Goal: Information Seeking & Learning: Learn about a topic

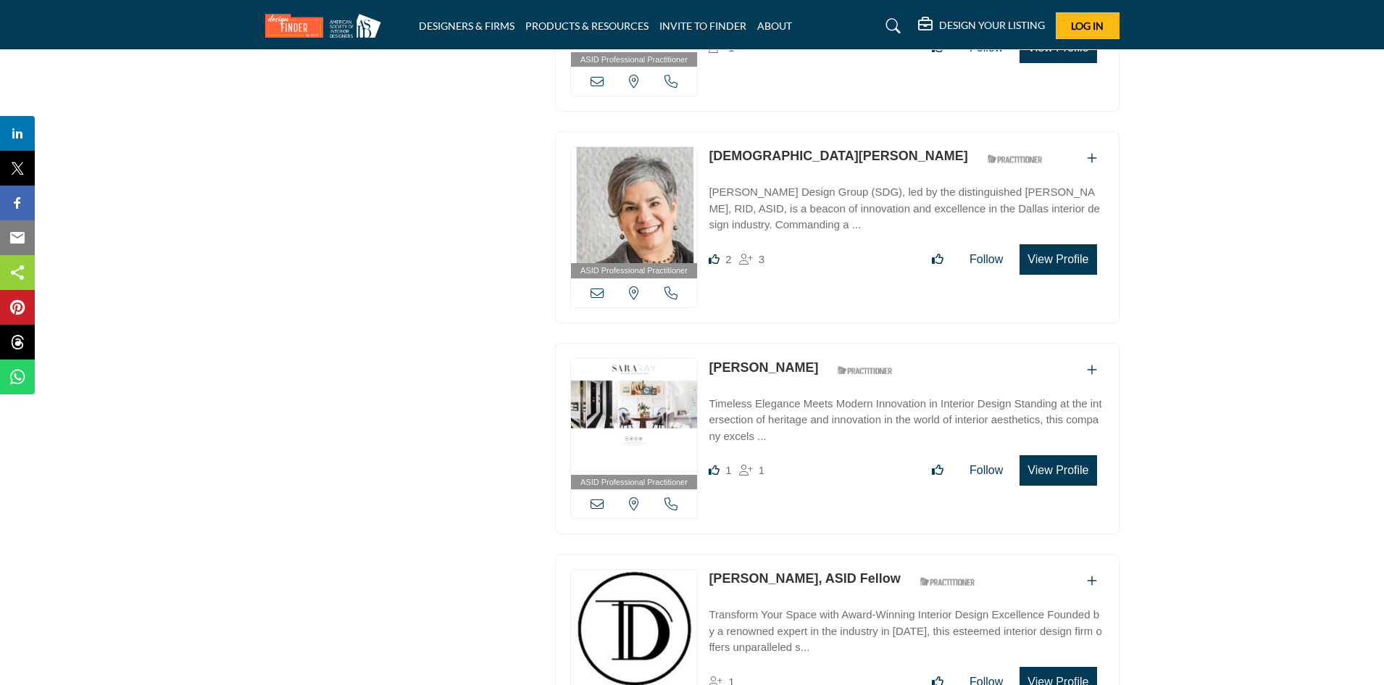
scroll to position [3550, 0]
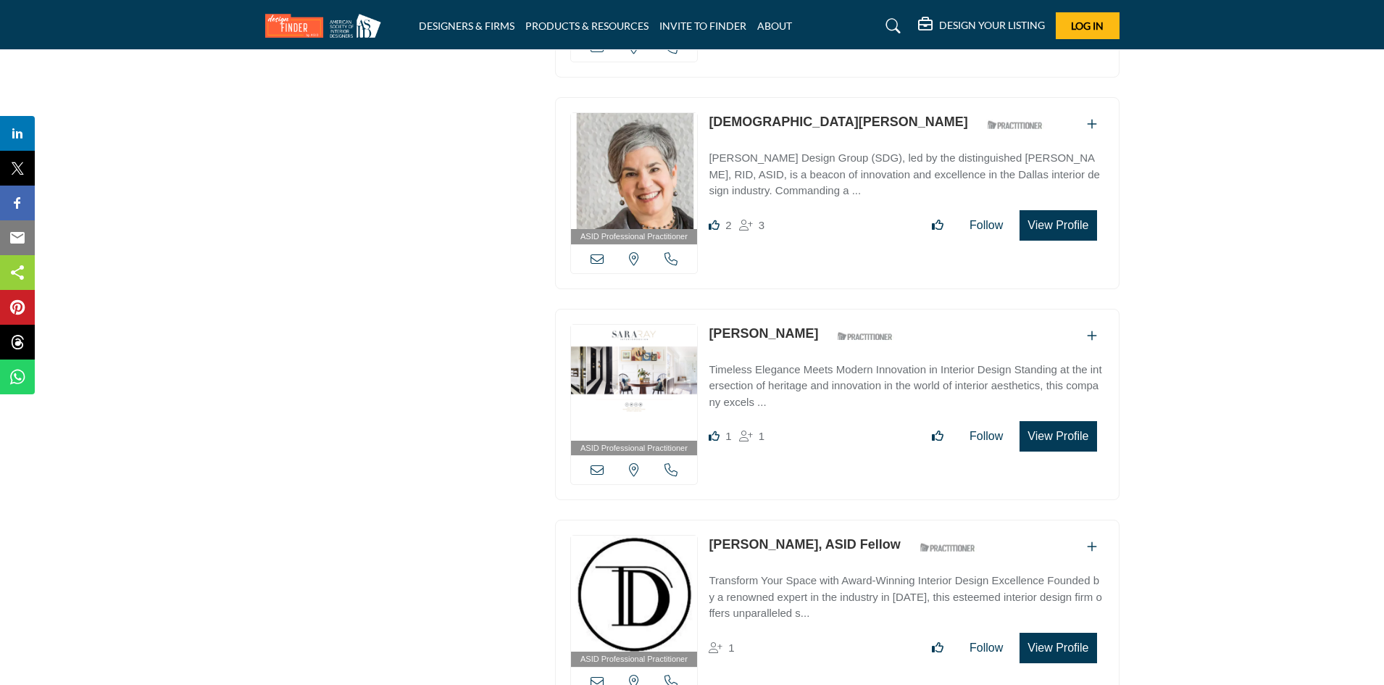
drag, startPoint x: 770, startPoint y: 321, endPoint x: 710, endPoint y: 322, distance: 60.1
click at [710, 324] on div "Sara Ray ASID Qualified Practitioner who validates work and experience to hold …" at bounding box center [805, 336] width 192 height 25
copy div "Sara Ray"
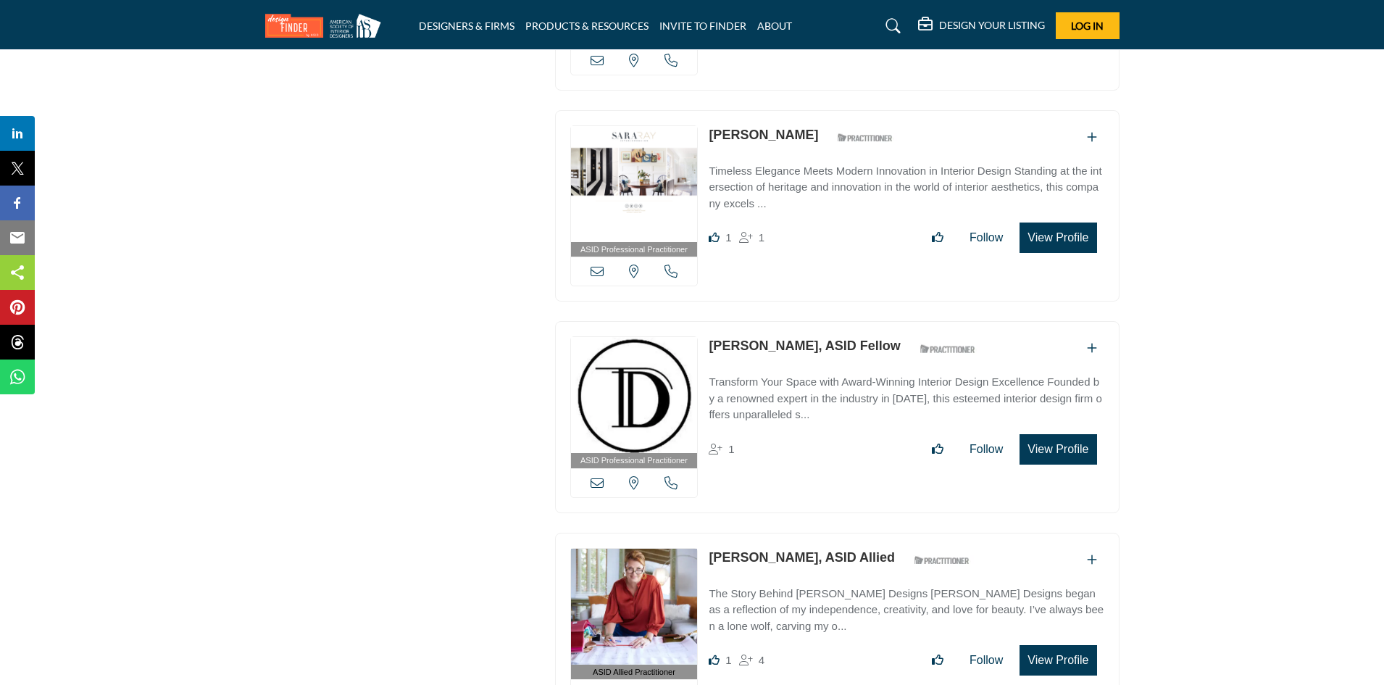
scroll to position [3768, 0]
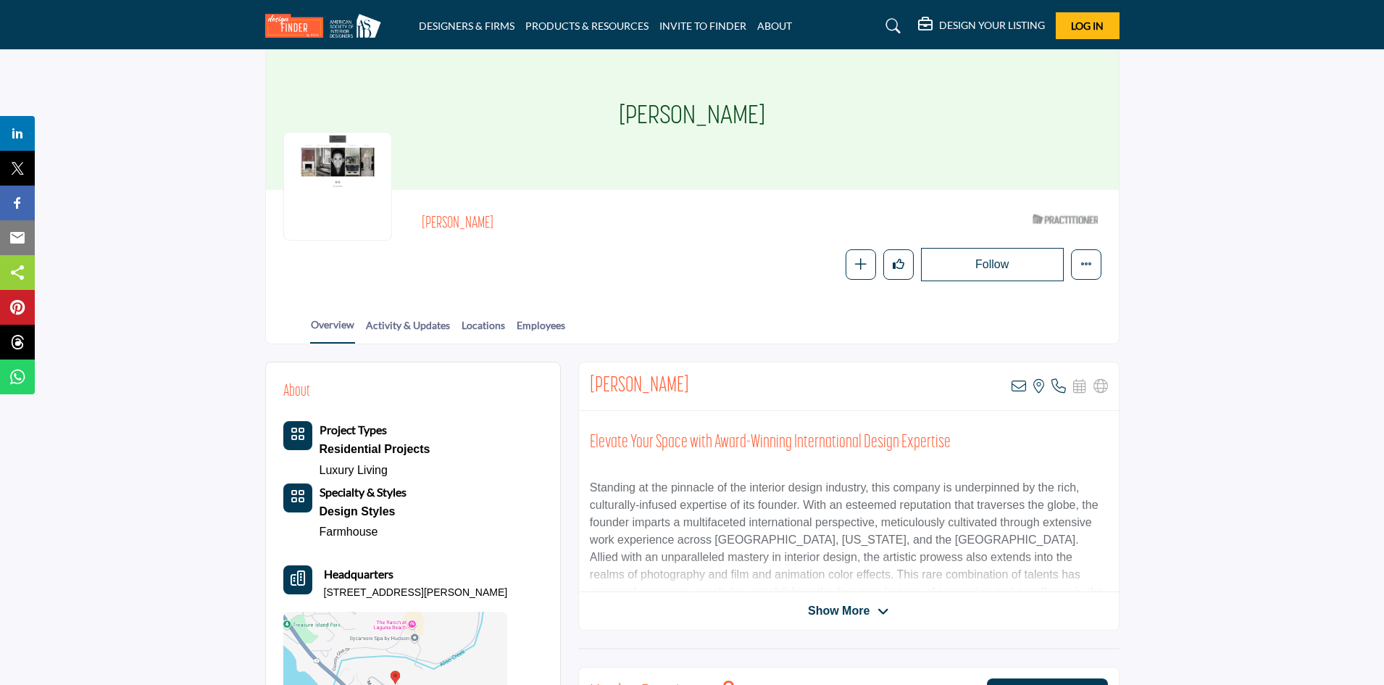
scroll to position [72, 0]
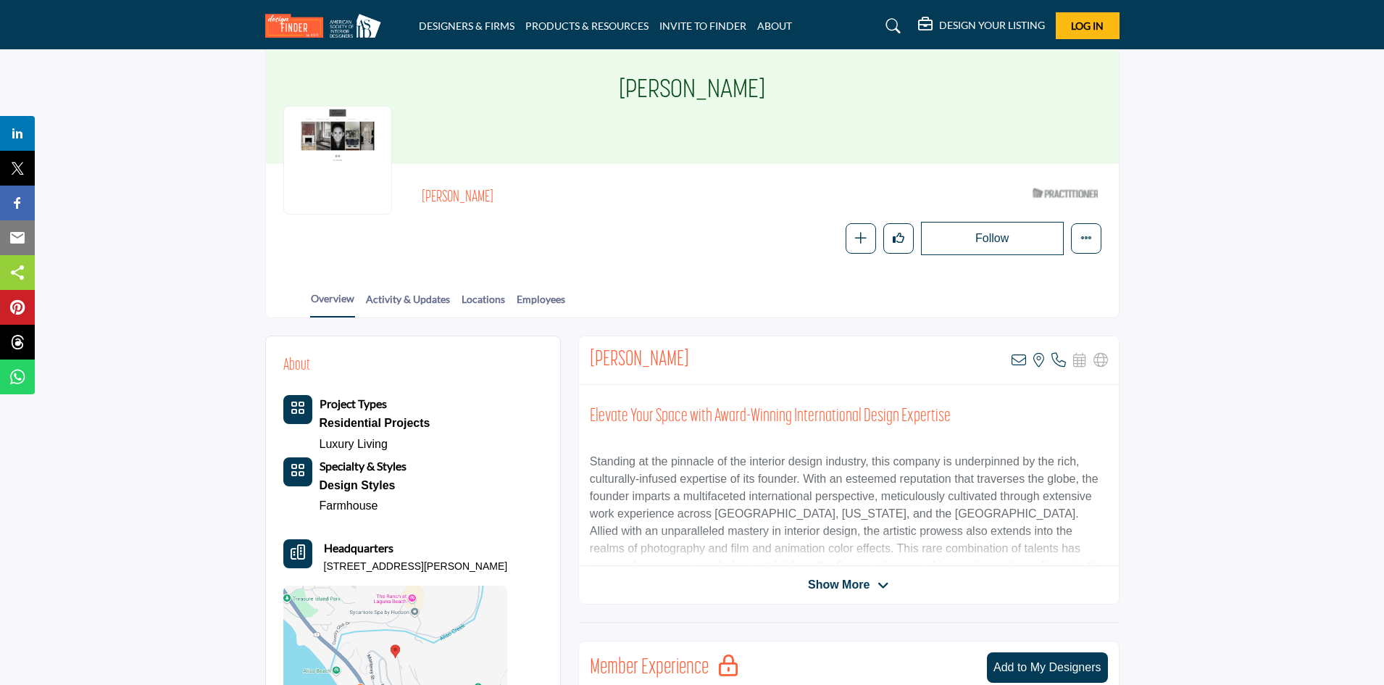
drag, startPoint x: 704, startPoint y: 356, endPoint x: 588, endPoint y: 353, distance: 116.0
click at [588, 353] on div "Claudia Morales View email address of this listing View the location of this li…" at bounding box center [849, 360] width 540 height 49
copy h2 "[PERSON_NAME]"
click at [843, 578] on span "Show More" at bounding box center [839, 584] width 62 height 17
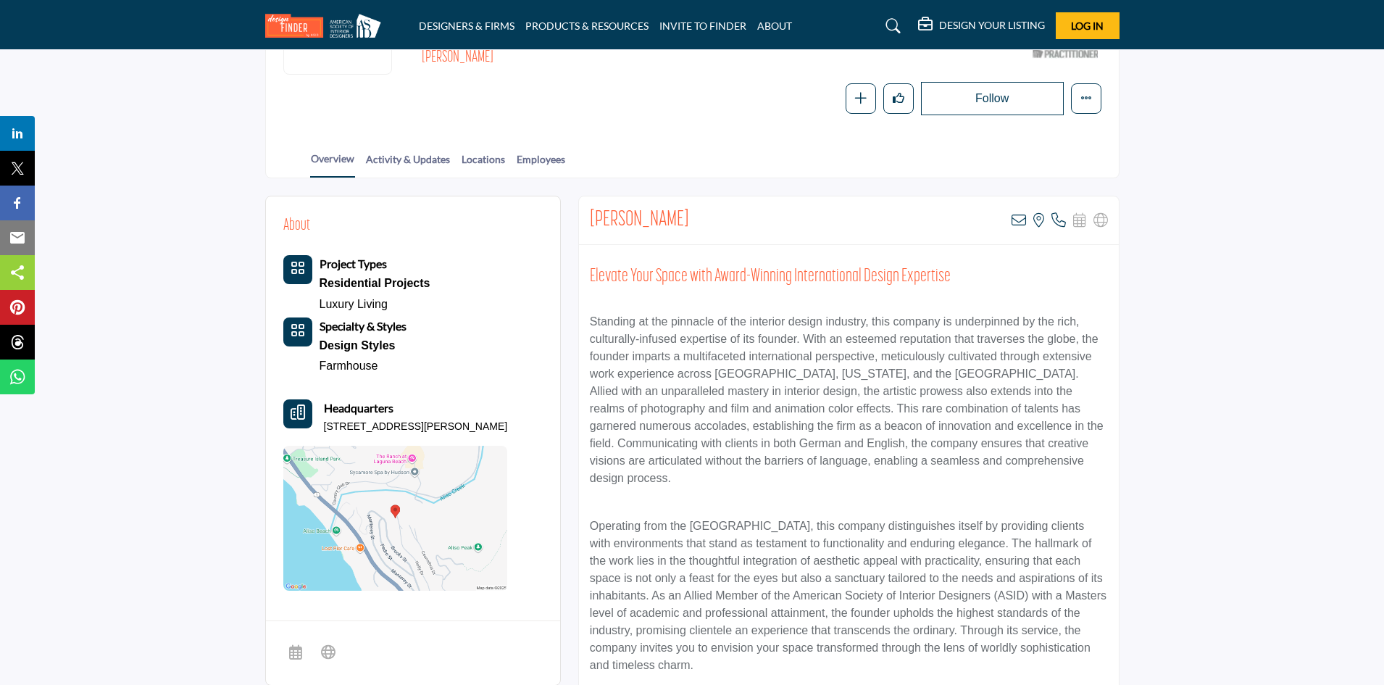
scroll to position [217, 0]
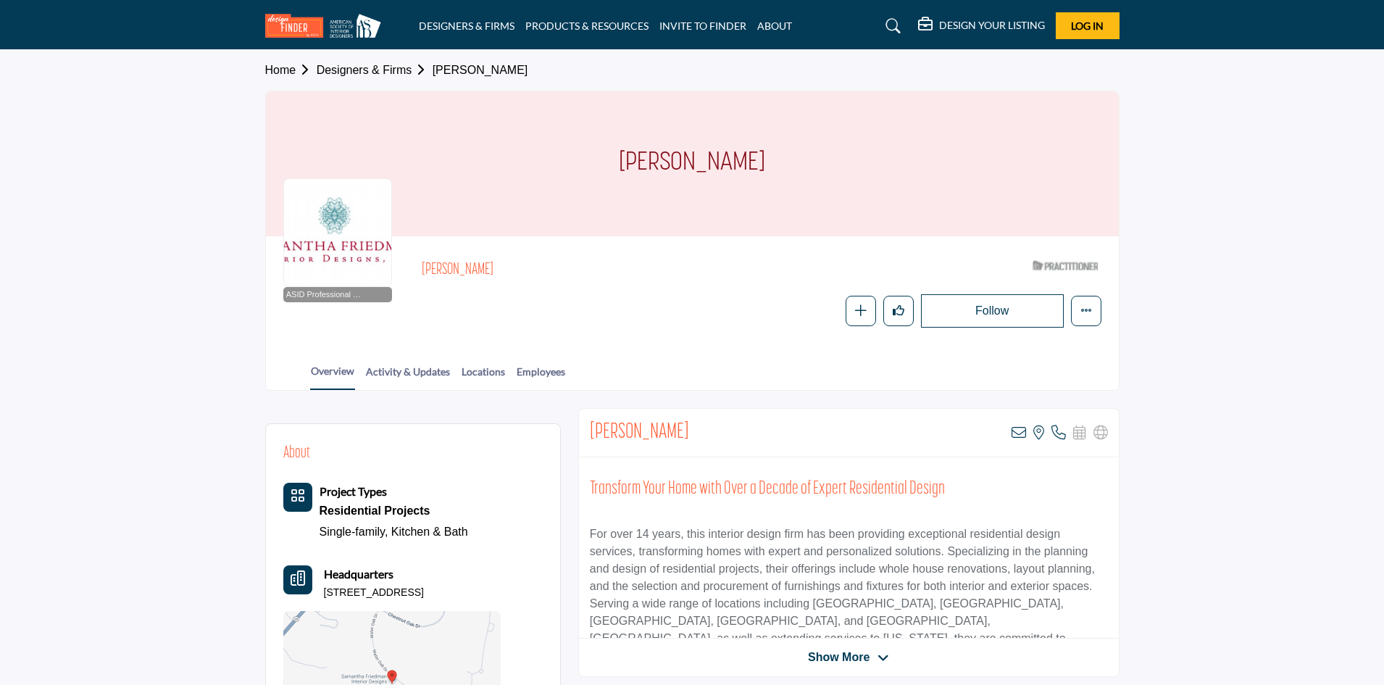
drag, startPoint x: 760, startPoint y: 439, endPoint x: 593, endPoint y: 422, distance: 168.2
click at [0, 0] on div at bounding box center [0, 0] width 0 height 0
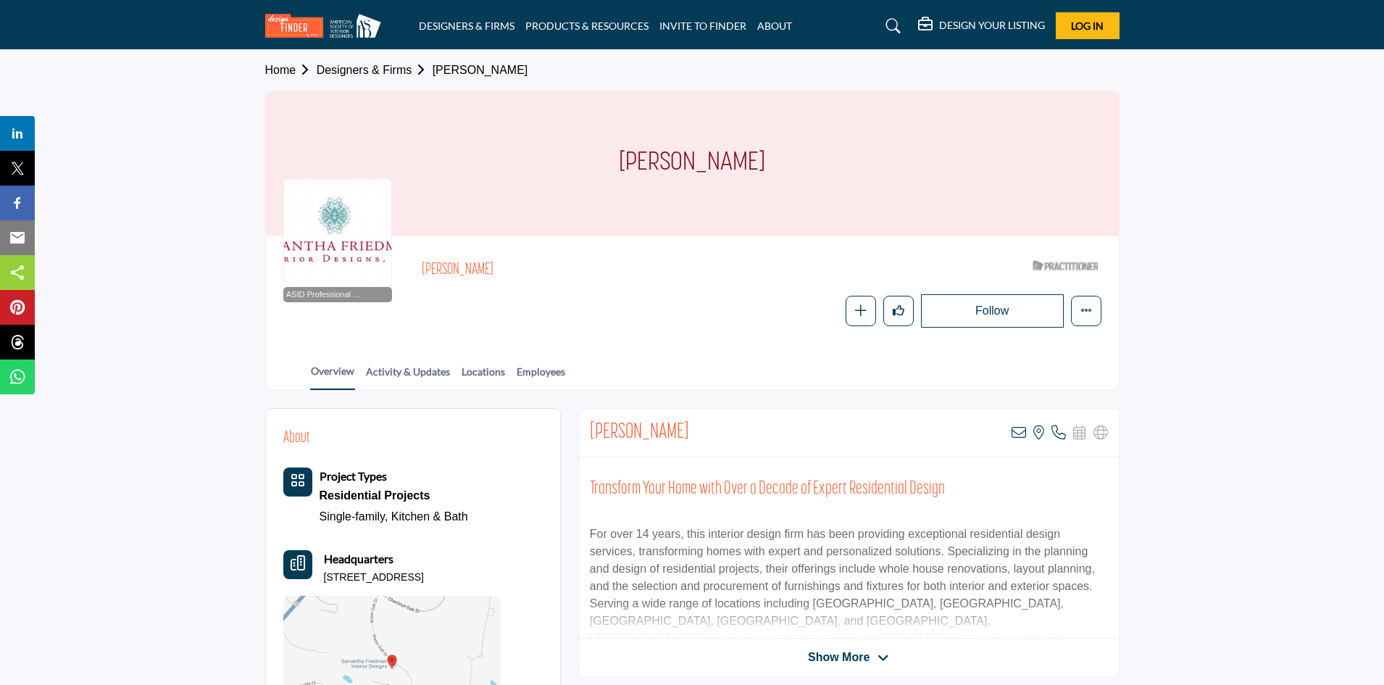
drag, startPoint x: 587, startPoint y: 423, endPoint x: 709, endPoint y: 425, distance: 122.5
click at [709, 425] on div "Samantha Friedman View email address of this listing View the location of this …" at bounding box center [849, 433] width 540 height 49
copy h2 "[PERSON_NAME]"
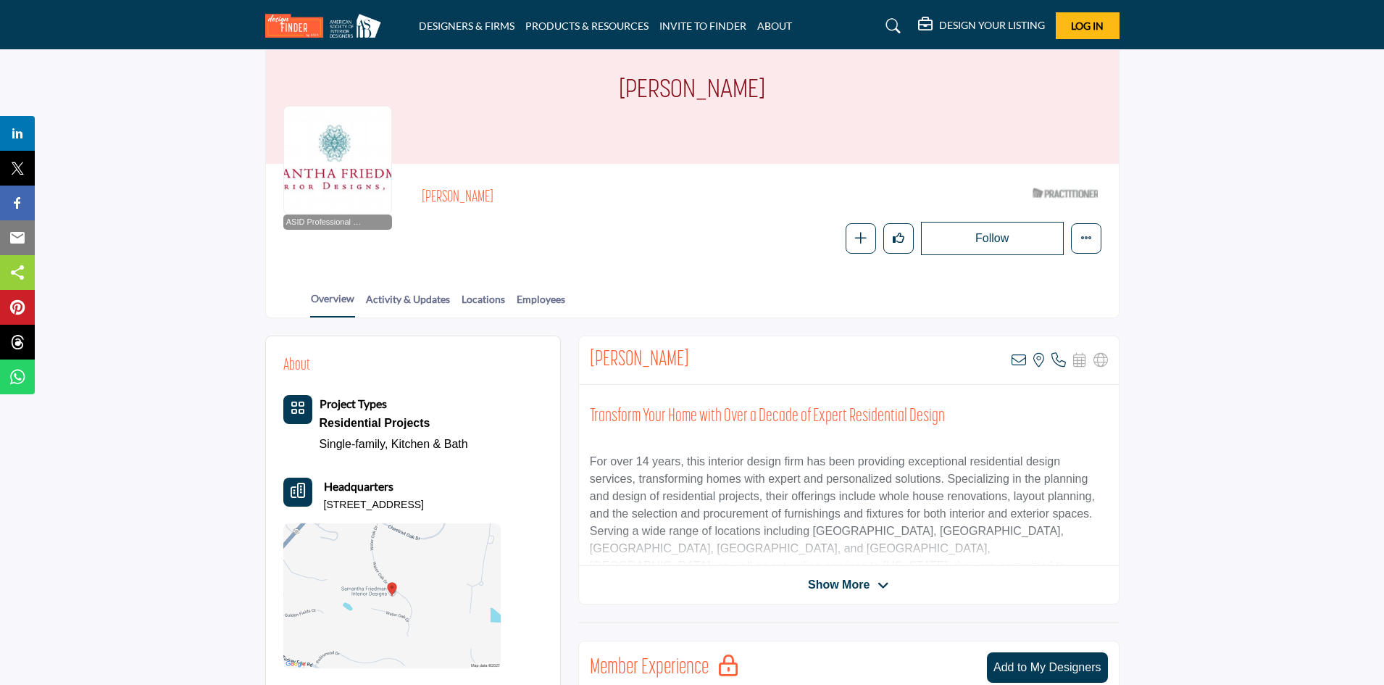
click at [846, 583] on span "Show More" at bounding box center [839, 584] width 62 height 17
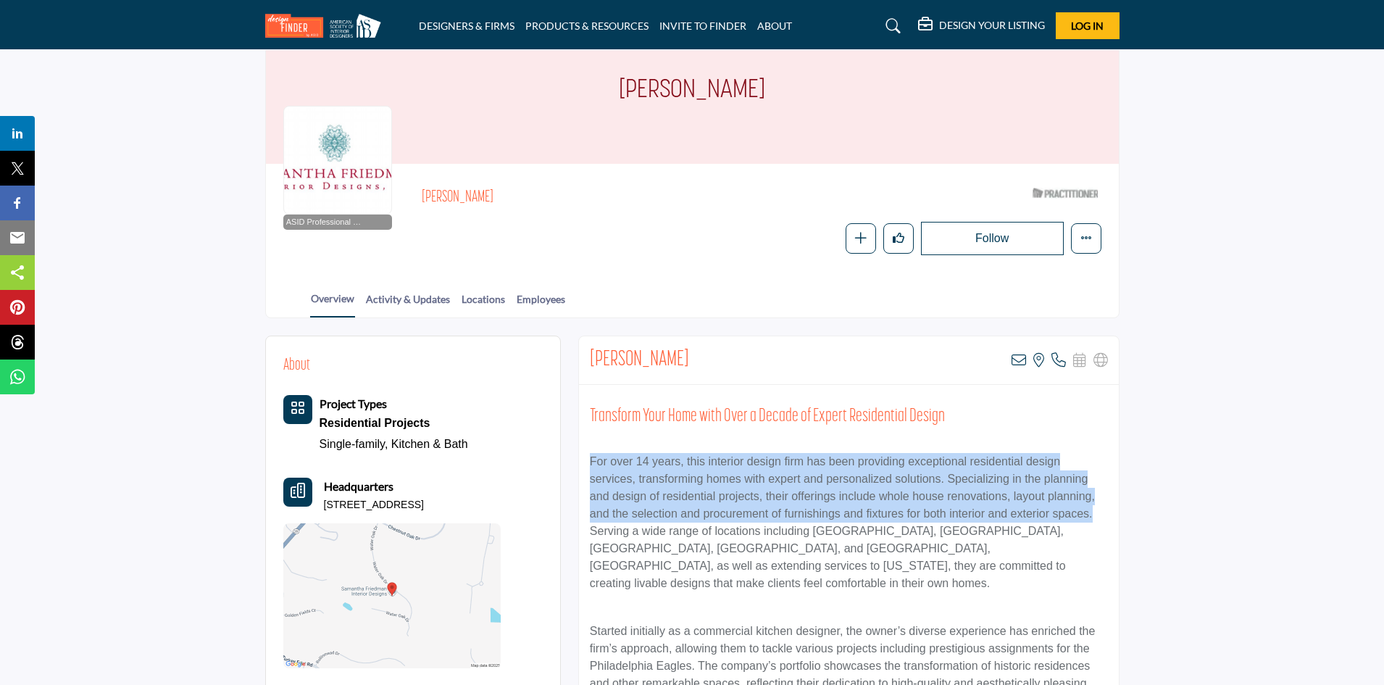
drag, startPoint x: 585, startPoint y: 455, endPoint x: 1096, endPoint y: 514, distance: 514.2
click at [1096, 514] on div "Transform Your Home with Over a Decade of Expert Residential Design For over 14…" at bounding box center [849, 572] width 540 height 374
copy p "For over 14 years, this interior design firm has been providing exceptional res…"
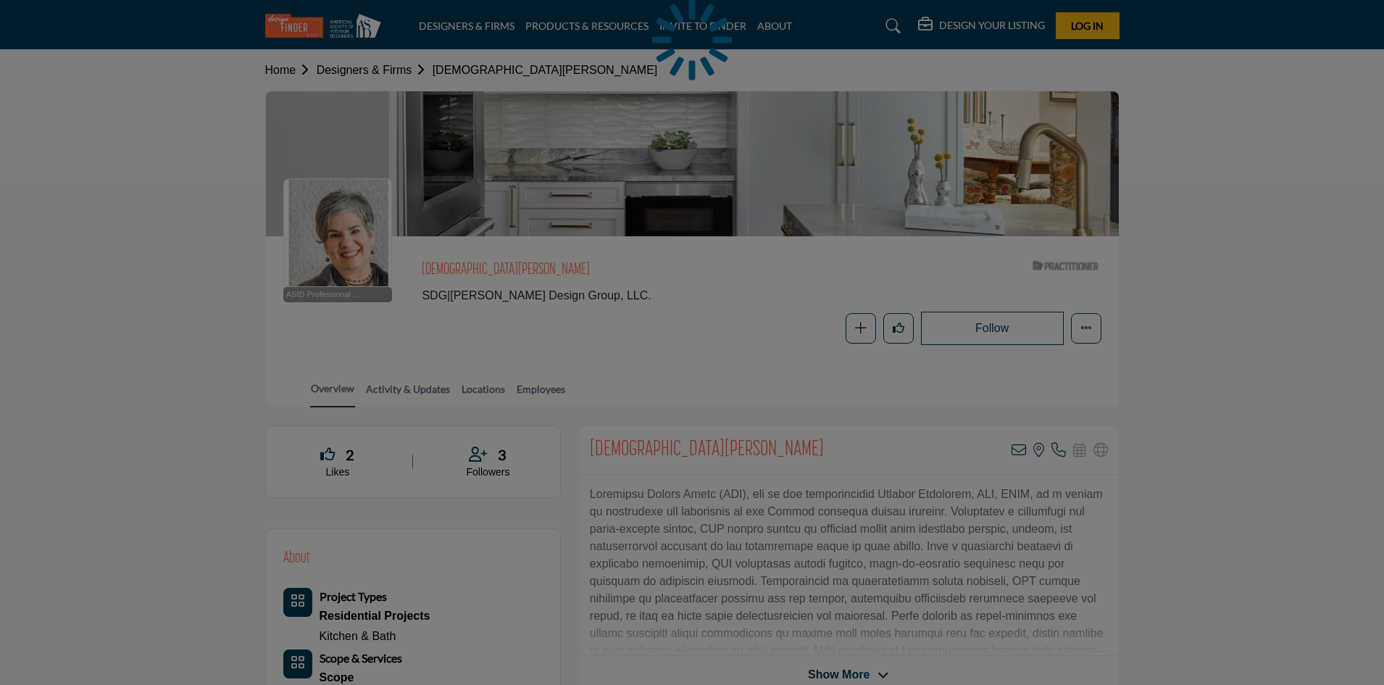
click at [593, 448] on div at bounding box center [692, 342] width 1384 height 685
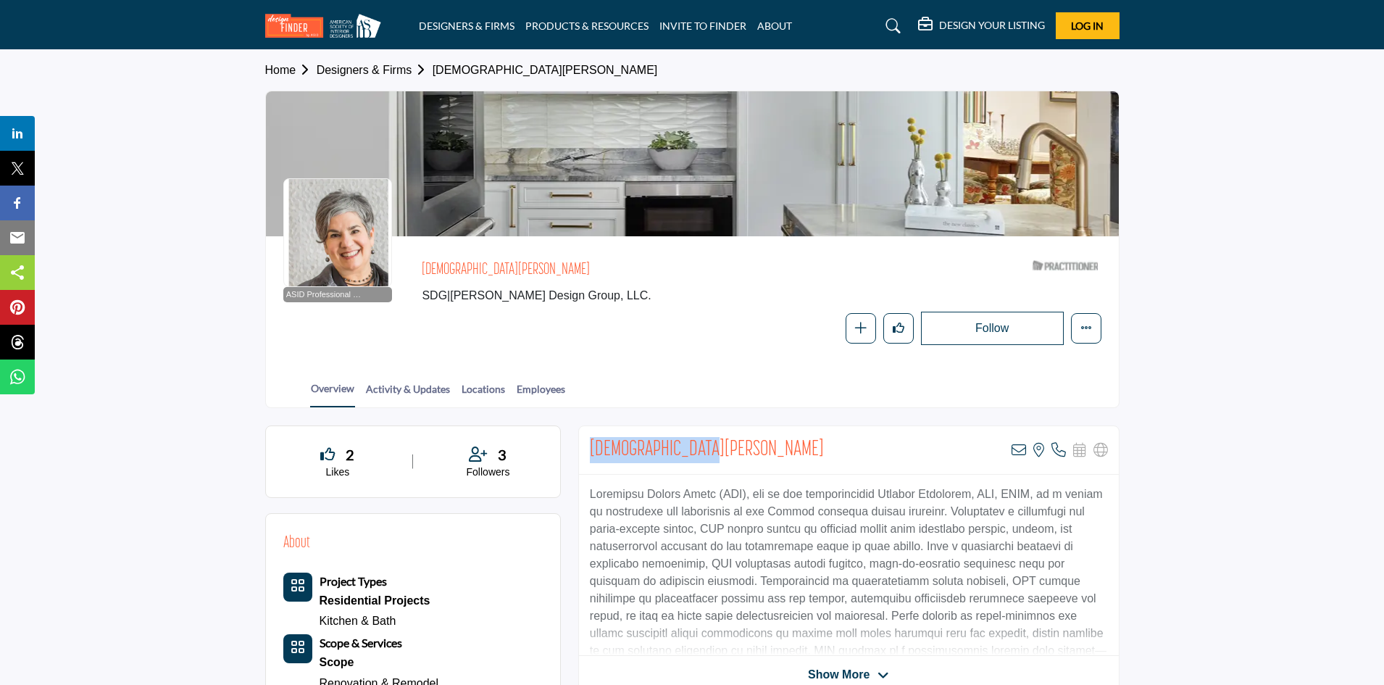
drag, startPoint x: 589, startPoint y: 442, endPoint x: 691, endPoint y: 438, distance: 102.2
click at [691, 438] on div "Cristie Schlosser View email address of this listing View the location of this …" at bounding box center [849, 450] width 540 height 49
copy h2 "[DEMOGRAPHIC_DATA][PERSON_NAME]"
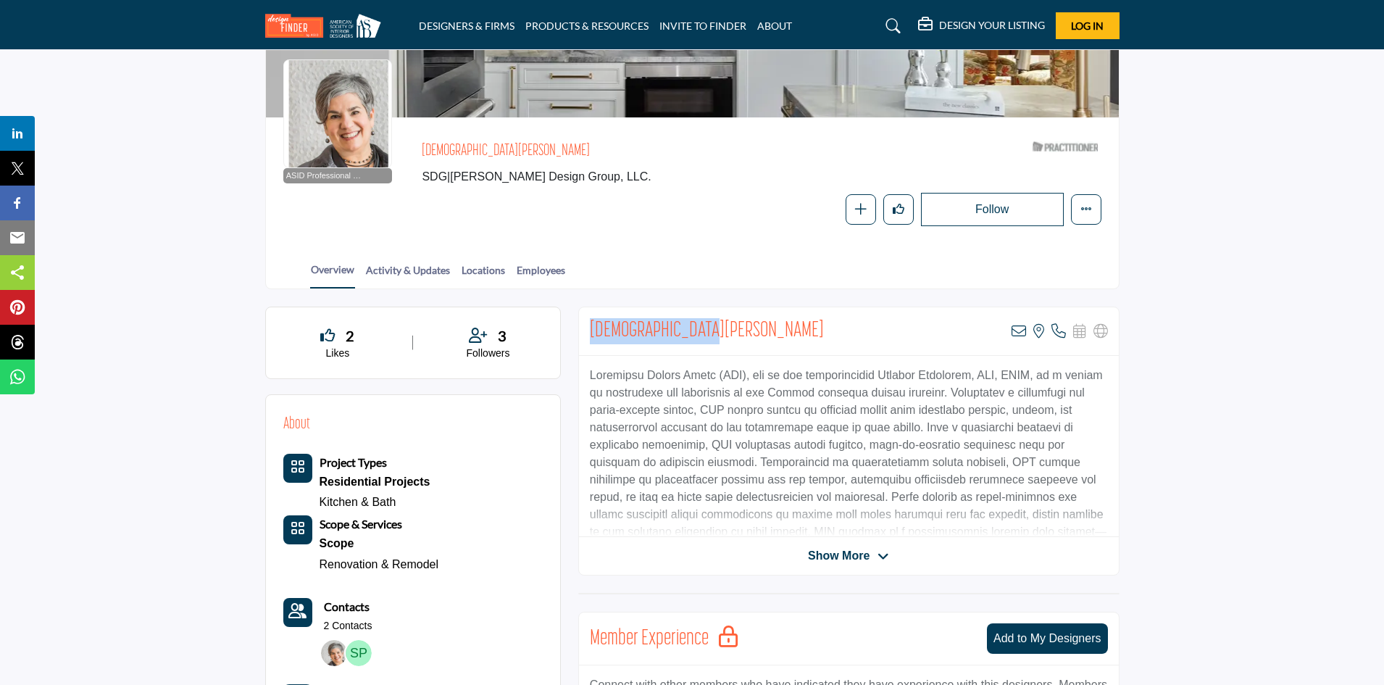
scroll to position [145, 0]
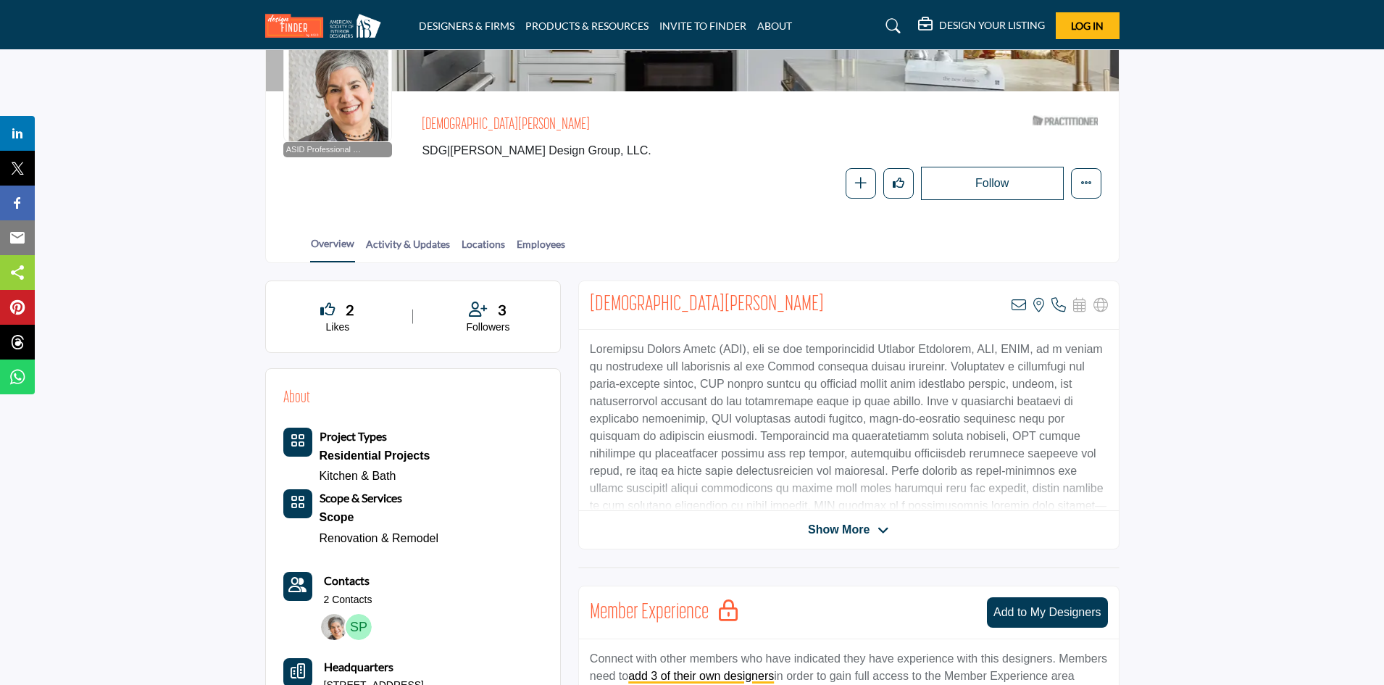
click at [862, 527] on span "Show More" at bounding box center [839, 529] width 62 height 17
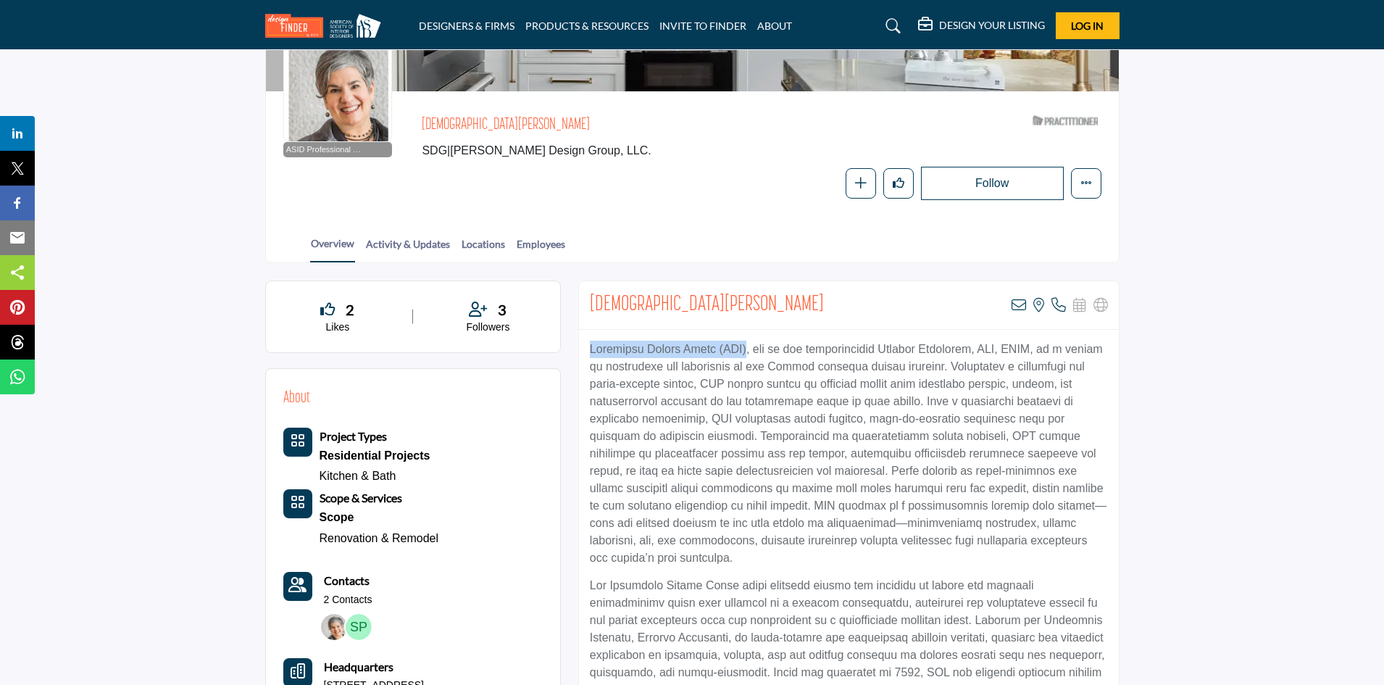
drag, startPoint x: 591, startPoint y: 345, endPoint x: 750, endPoint y: 349, distance: 159.5
click at [751, 350] on p at bounding box center [849, 454] width 518 height 226
copy p "Schlosser Design Group (SDG)"
drag, startPoint x: 693, startPoint y: 306, endPoint x: 587, endPoint y: 293, distance: 107.3
click at [587, 293] on div "Cristie Schlosser View email address of this listing View the location of this …" at bounding box center [849, 305] width 540 height 49
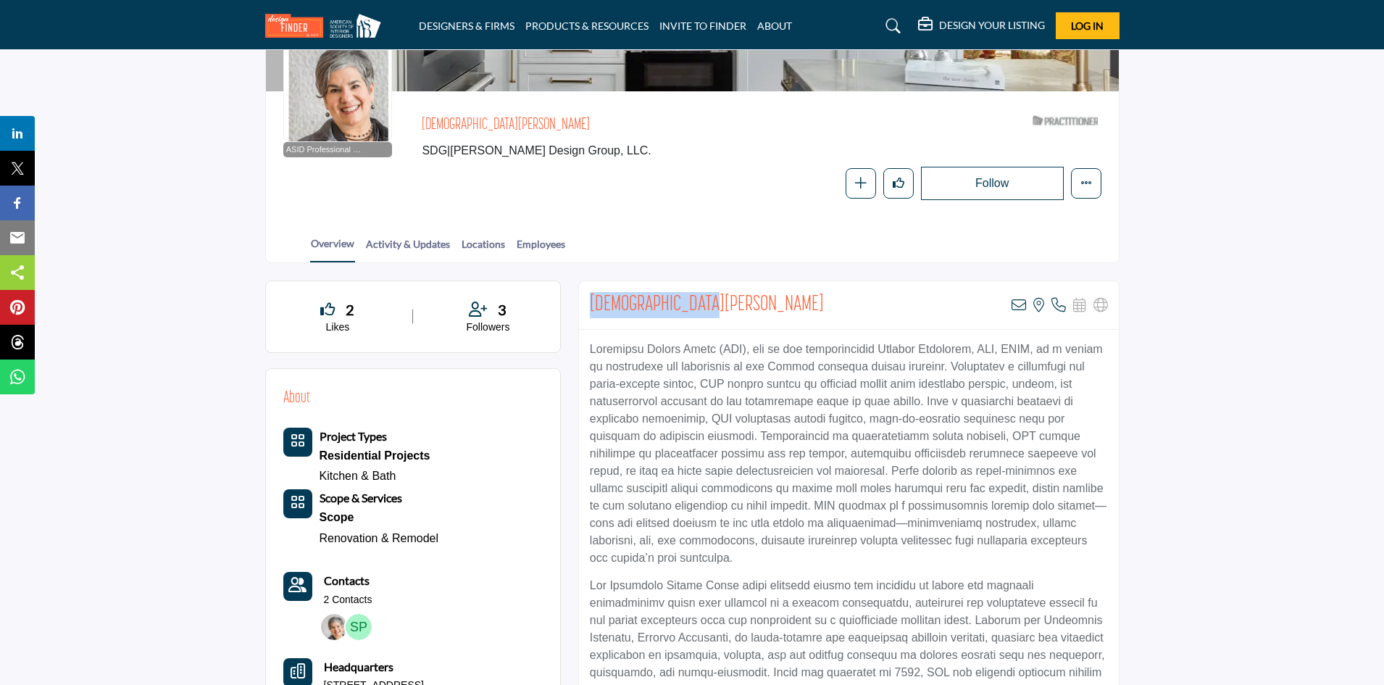
copy h2 "Cristie Schlosser"
click at [893, 438] on p at bounding box center [849, 454] width 518 height 226
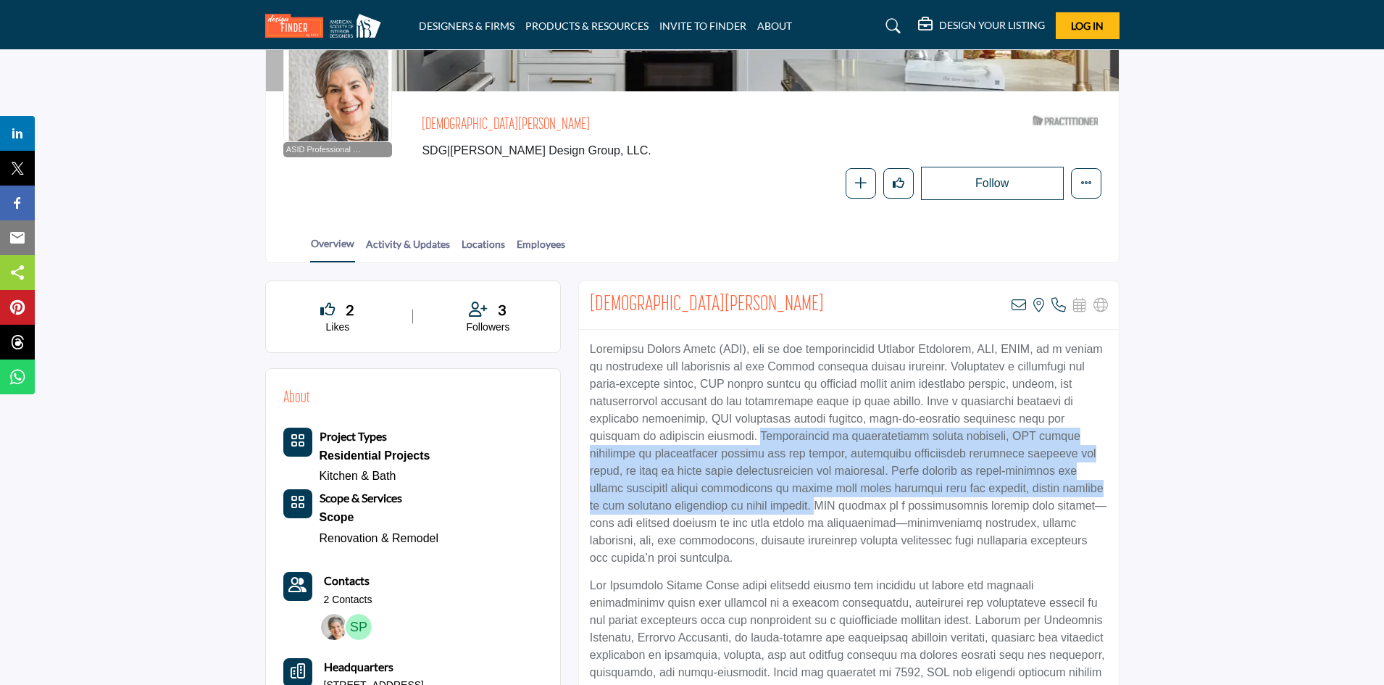
drag, startPoint x: 644, startPoint y: 435, endPoint x: 728, endPoint y: 499, distance: 105.9
click at [728, 499] on p at bounding box center [849, 454] width 518 height 226
copy p "Specializing in comprehensive design services, SDG offers expertise in construc…"
